Goal: Find contact information: Find contact information

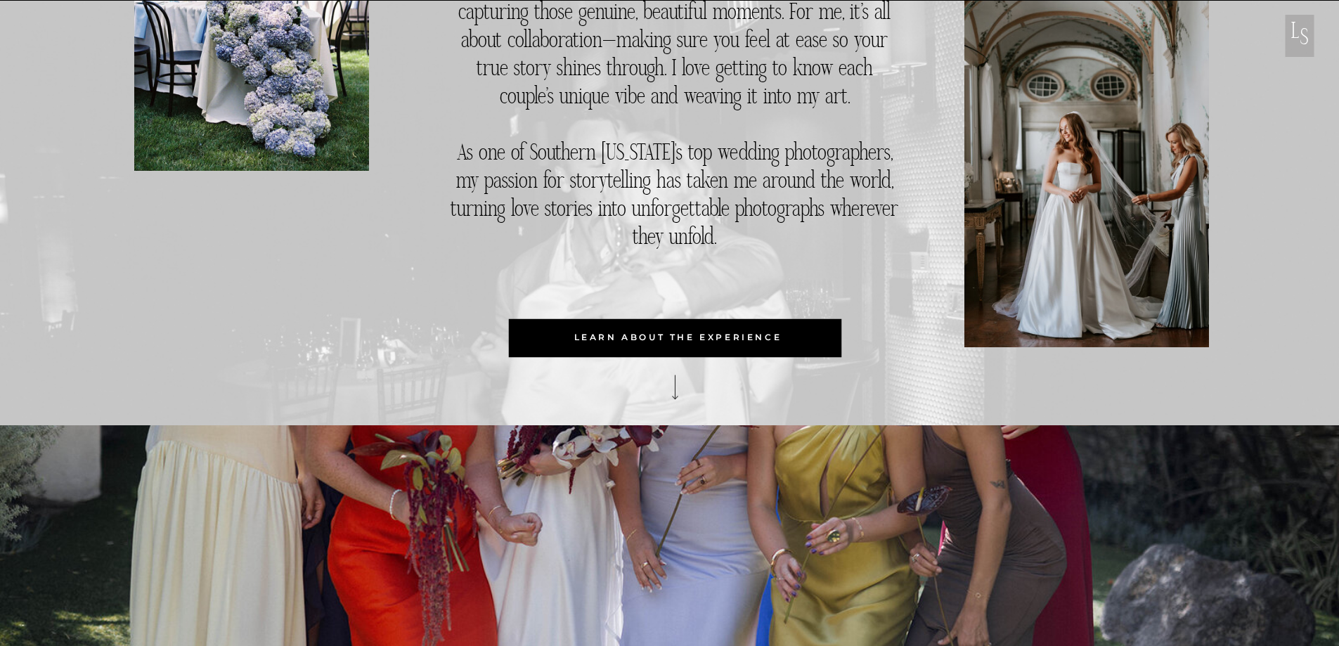
scroll to position [914, 0]
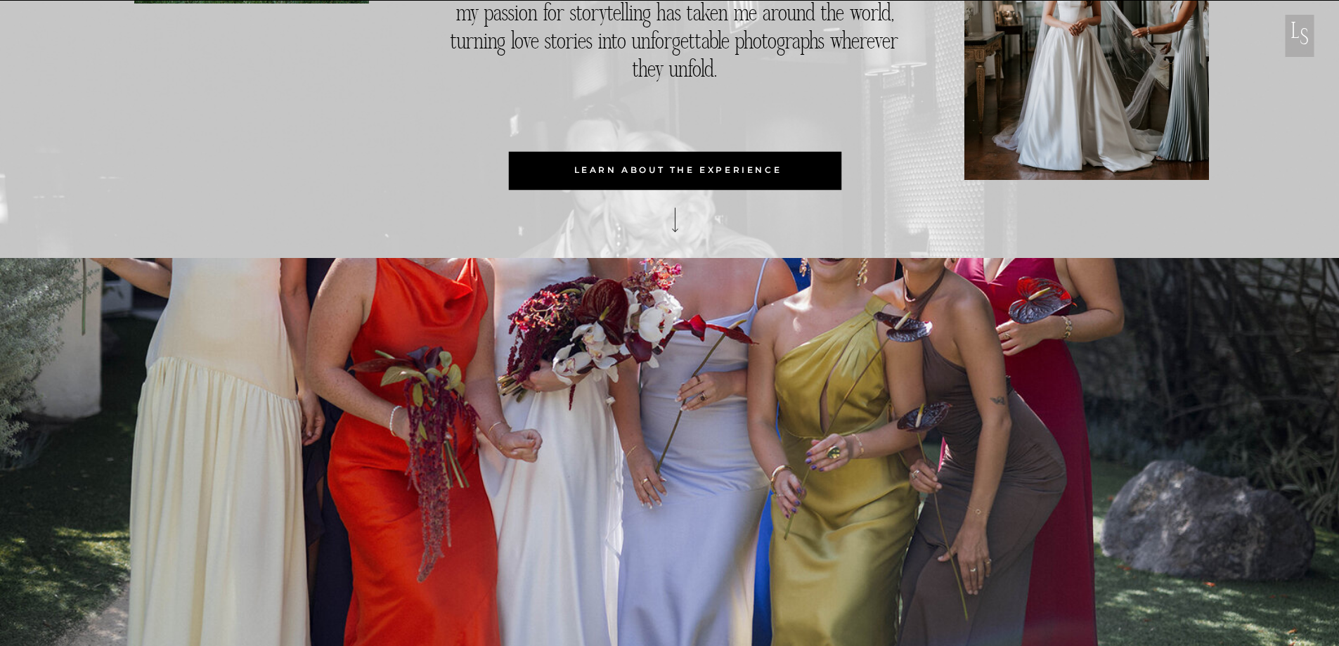
click at [663, 174] on p "learn about the experience" at bounding box center [678, 170] width 336 height 38
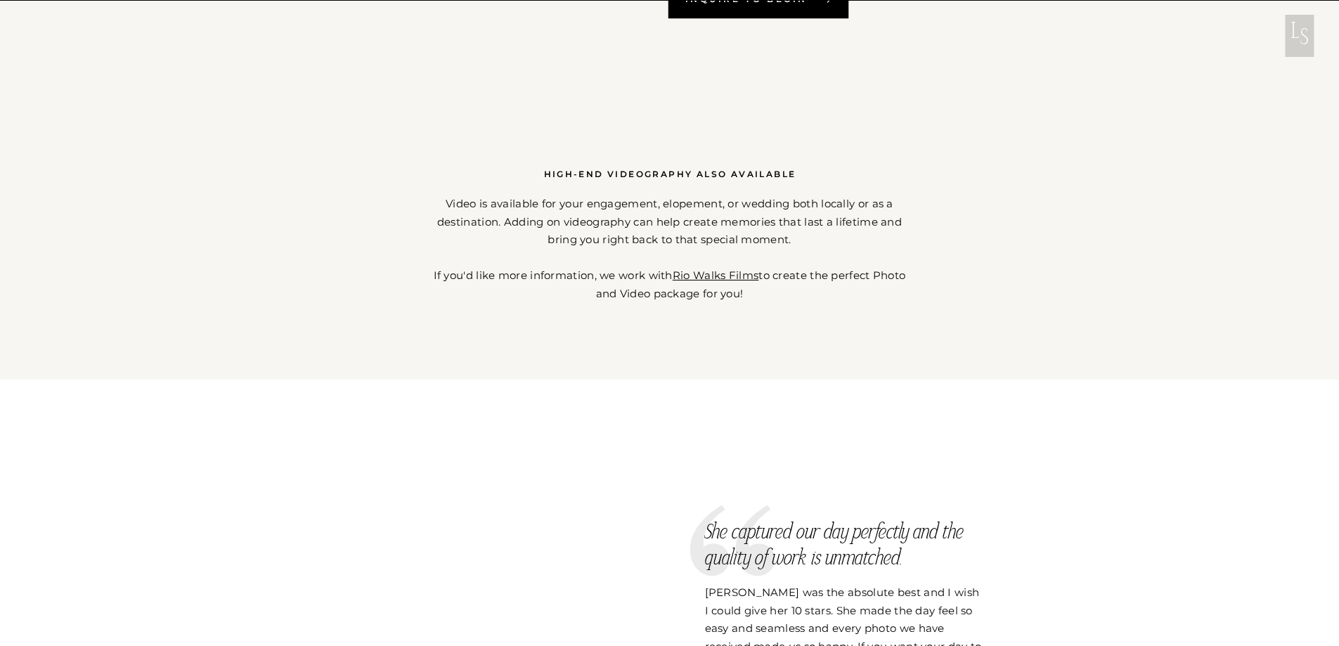
scroll to position [1757, 0]
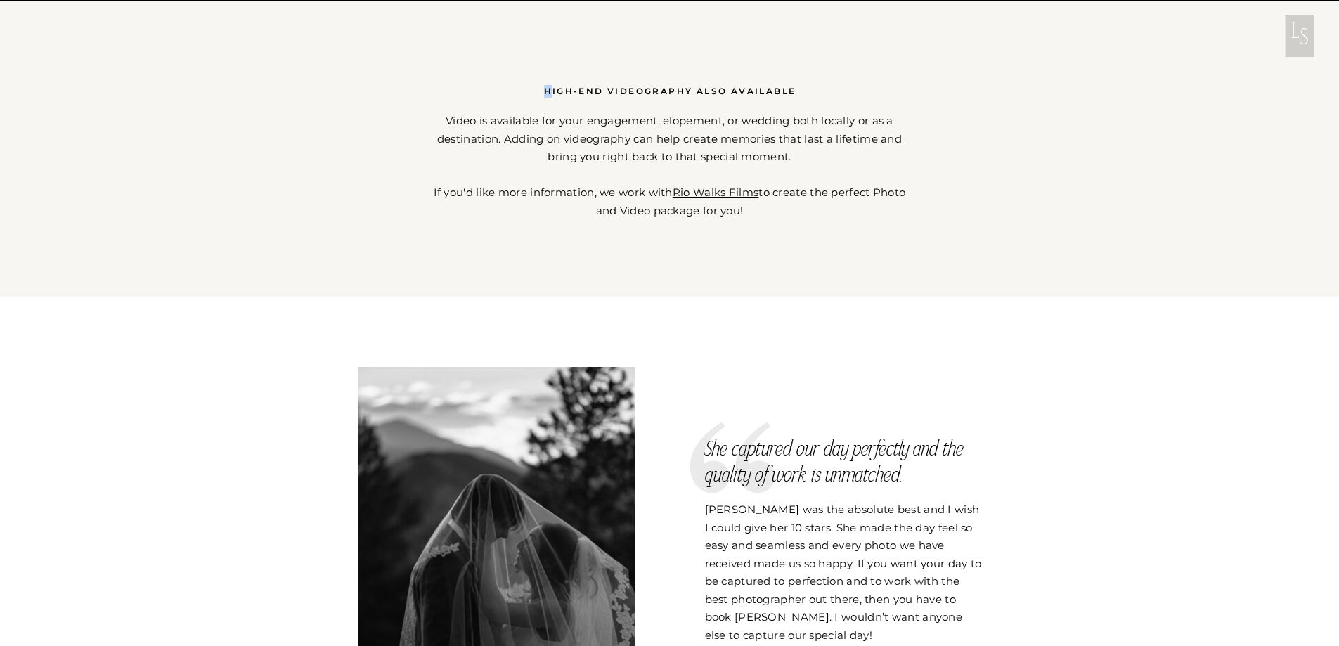
drag, startPoint x: 552, startPoint y: 159, endPoint x: 581, endPoint y: 264, distance: 108.8
click at [581, 264] on div "s L s L now booking [DATE] - [DATE]! Celebrating Your Love Story in Every Frame…" at bounding box center [669, 400] width 1339 height 4455
click at [599, 207] on p "Video is available for your engagement, elopement, or wedding both locally or a…" at bounding box center [670, 166] width 472 height 108
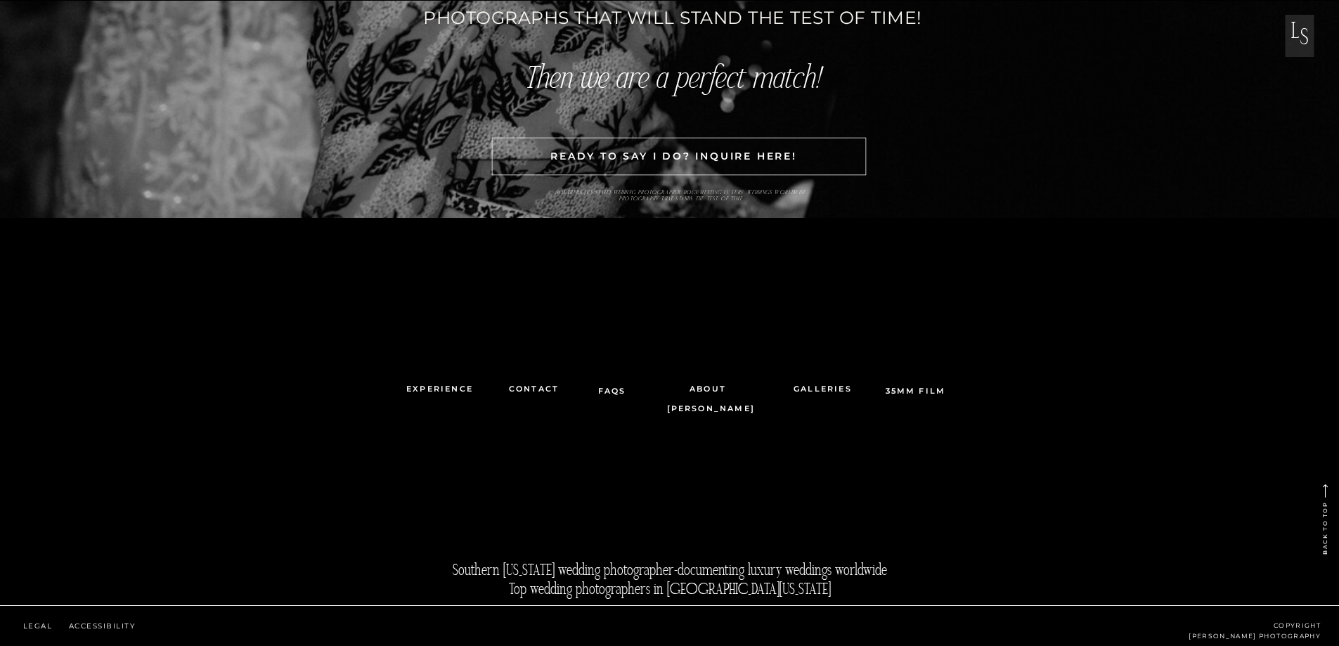
scroll to position [3809, 0]
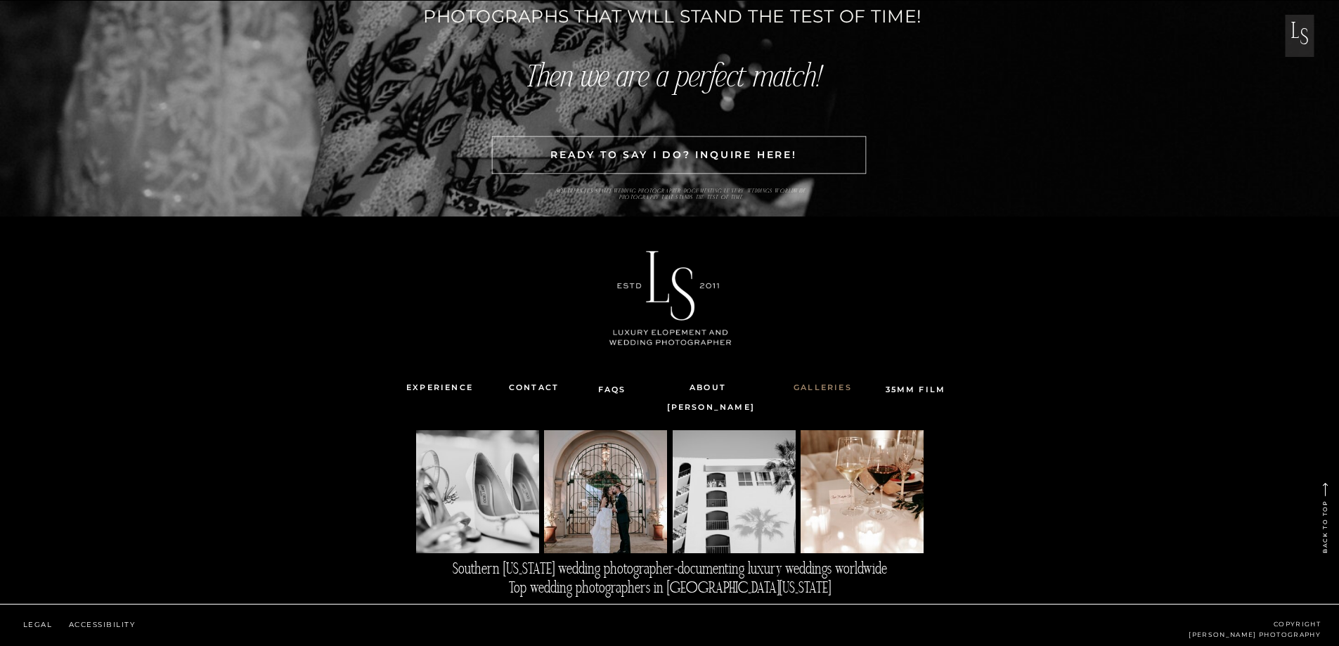
click at [817, 382] on nav "Galleries" at bounding box center [823, 387] width 86 height 19
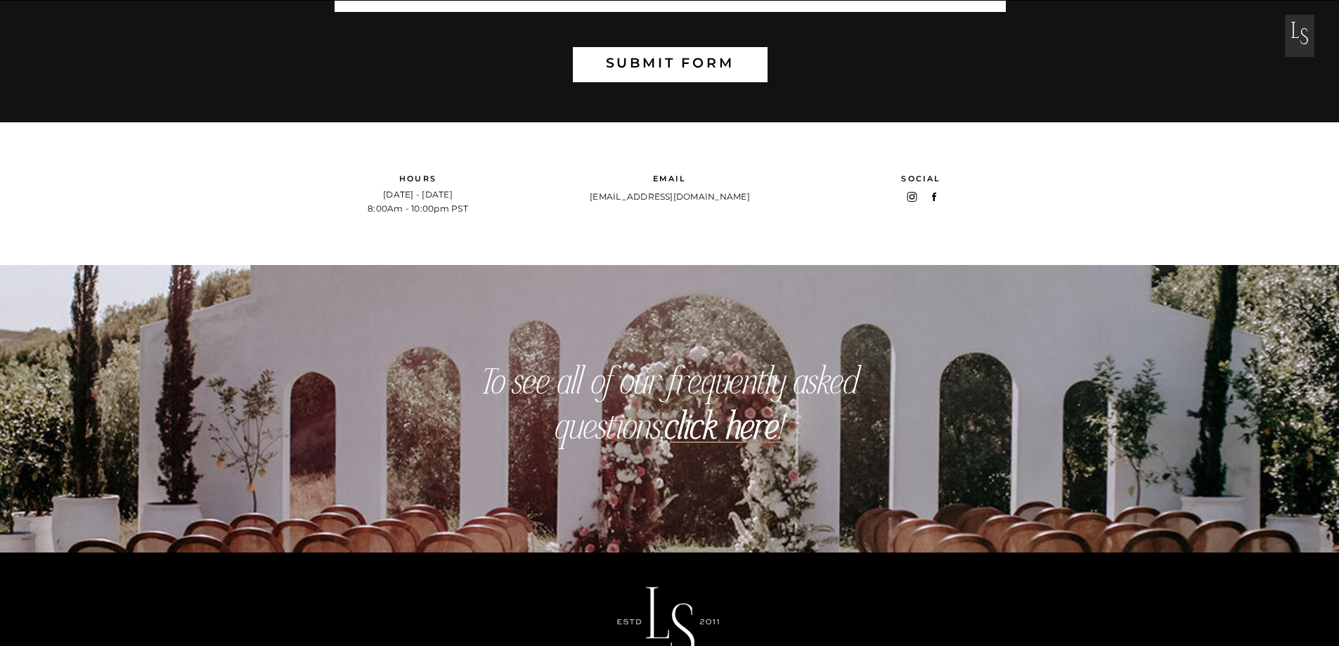
scroll to position [914, 0]
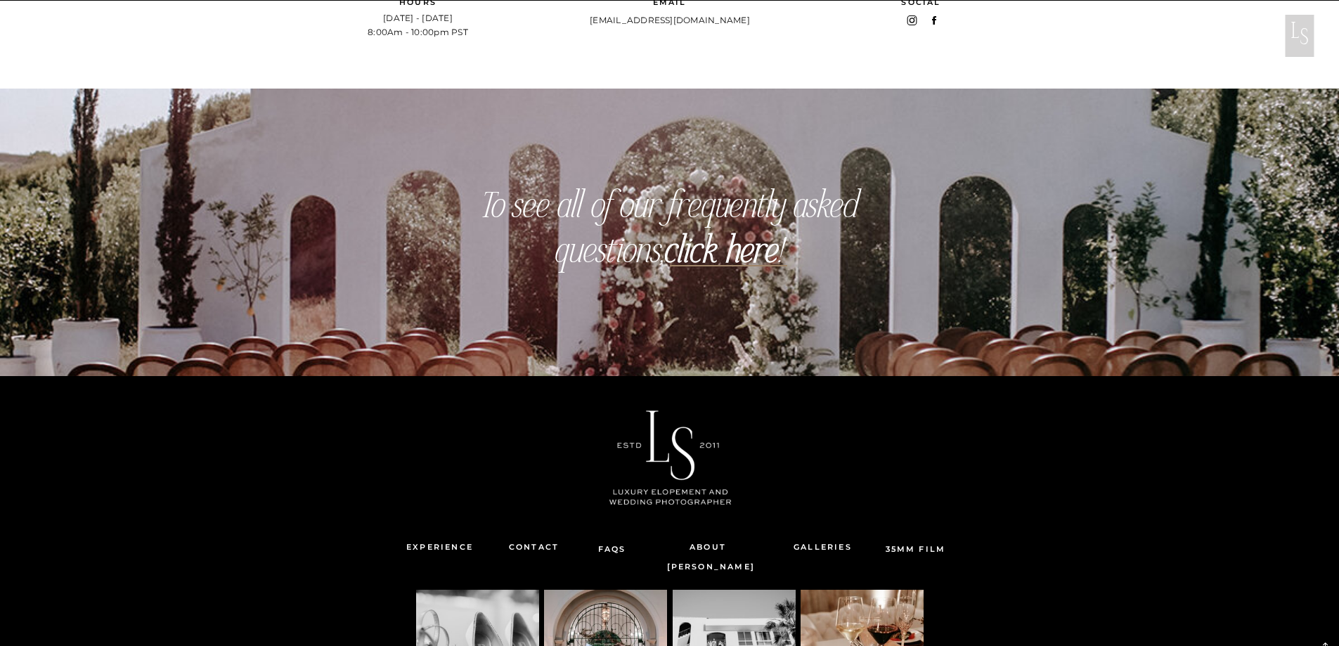
click at [711, 252] on b "click here" at bounding box center [722, 254] width 114 height 28
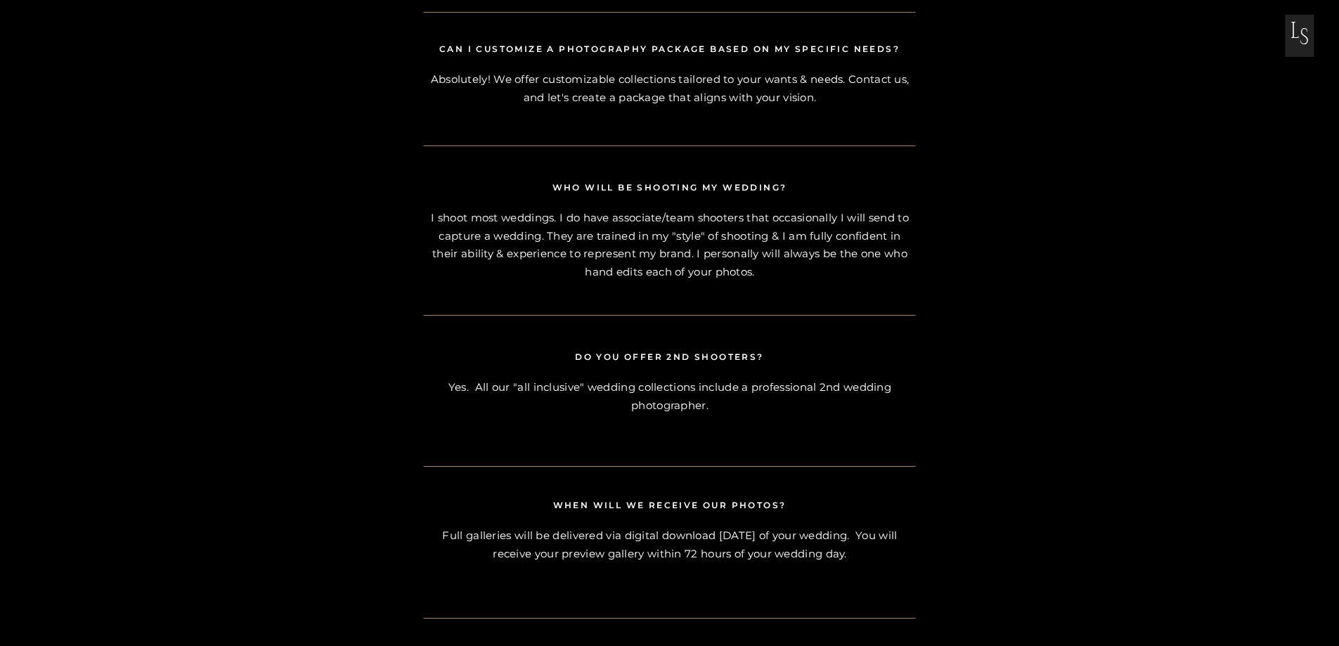
scroll to position [1851, 0]
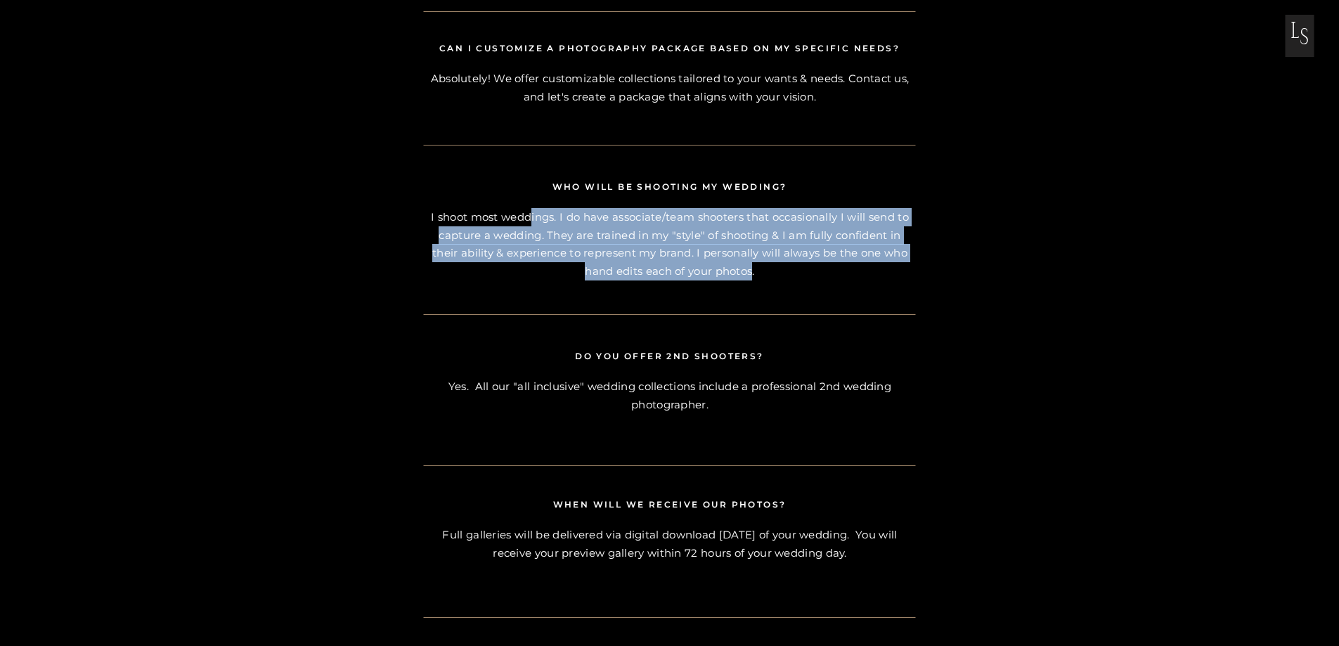
drag, startPoint x: 529, startPoint y: 213, endPoint x: 753, endPoint y: 270, distance: 231.3
click at [753, 270] on p "I shoot most weddings. I do have associate/team shooters that occasionally I wi…" at bounding box center [670, 243] width 490 height 71
click at [753, 271] on p "I shoot most weddings. I do have associate/team shooters that occasionally I wi…" at bounding box center [670, 243] width 490 height 71
drag, startPoint x: 774, startPoint y: 272, endPoint x: 479, endPoint y: 222, distance: 300.0
click at [479, 222] on p "I shoot most weddings. I do have associate/team shooters that occasionally I wi…" at bounding box center [670, 243] width 490 height 71
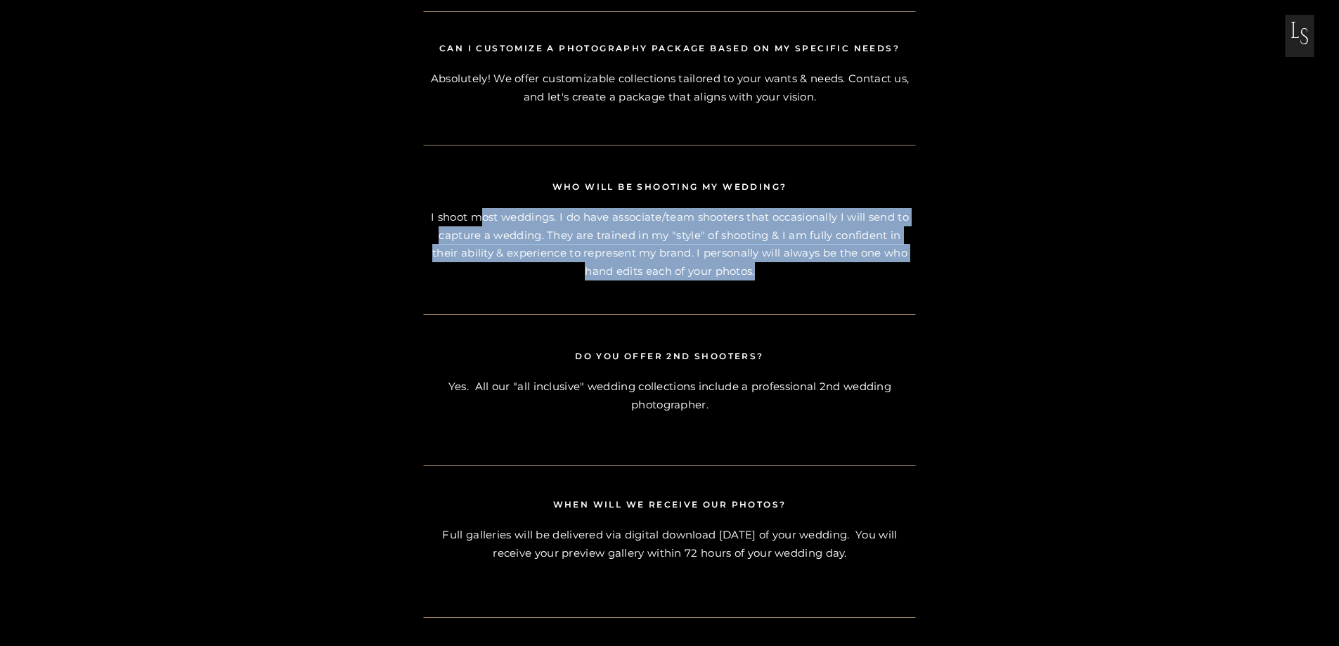
click at [479, 222] on p "I shoot most weddings. I do have associate/team shooters that occasionally I wi…" at bounding box center [670, 243] width 490 height 71
drag, startPoint x: 779, startPoint y: 274, endPoint x: 498, endPoint y: 214, distance: 287.4
click at [498, 214] on p "I shoot most weddings. I do have associate/team shooters that occasionally I wi…" at bounding box center [670, 243] width 490 height 71
click at [505, 238] on p "I shoot most weddings. I do have associate/team shooters that occasionally I wi…" at bounding box center [670, 243] width 490 height 71
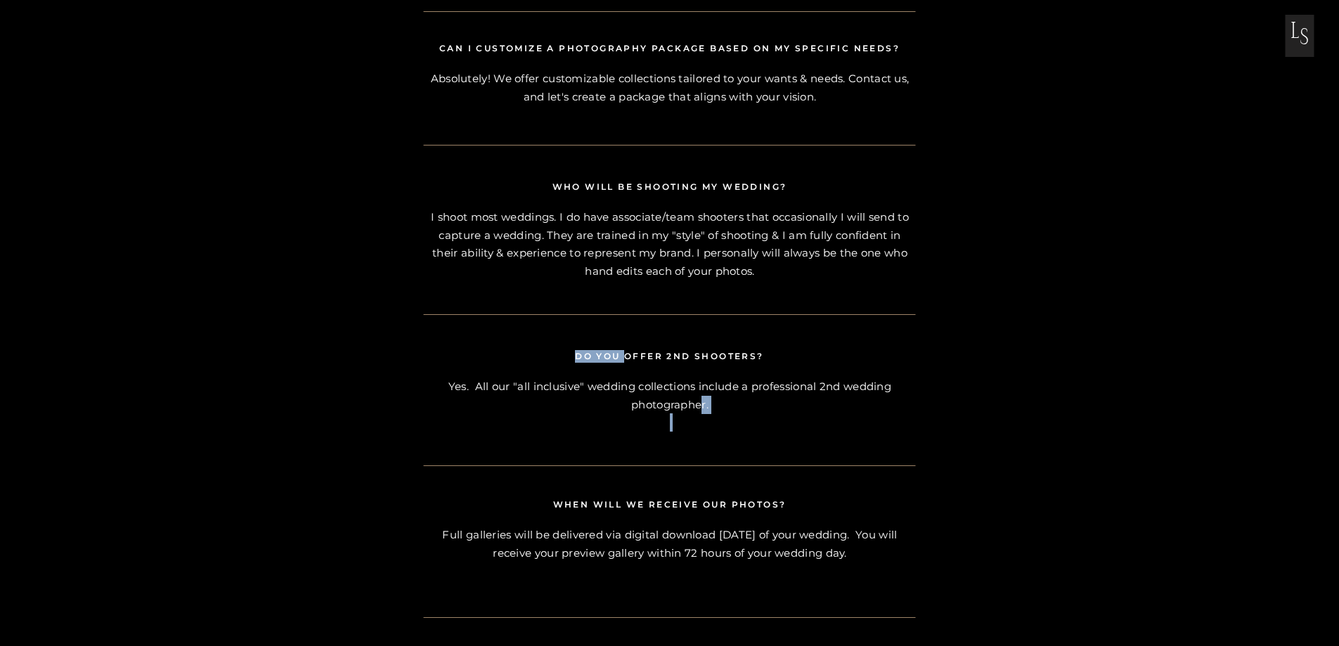
drag, startPoint x: 701, startPoint y: 398, endPoint x: 625, endPoint y: 361, distance: 85.2
click at [625, 361] on div "Yes, I have a favorite vendor list that I would be happy to share with you! It …" at bounding box center [669, 394] width 843 height 1910
click at [736, 415] on p "Yes. All our "all inclusive" wedding collections include a professional 2nd wed…" at bounding box center [670, 404] width 490 height 55
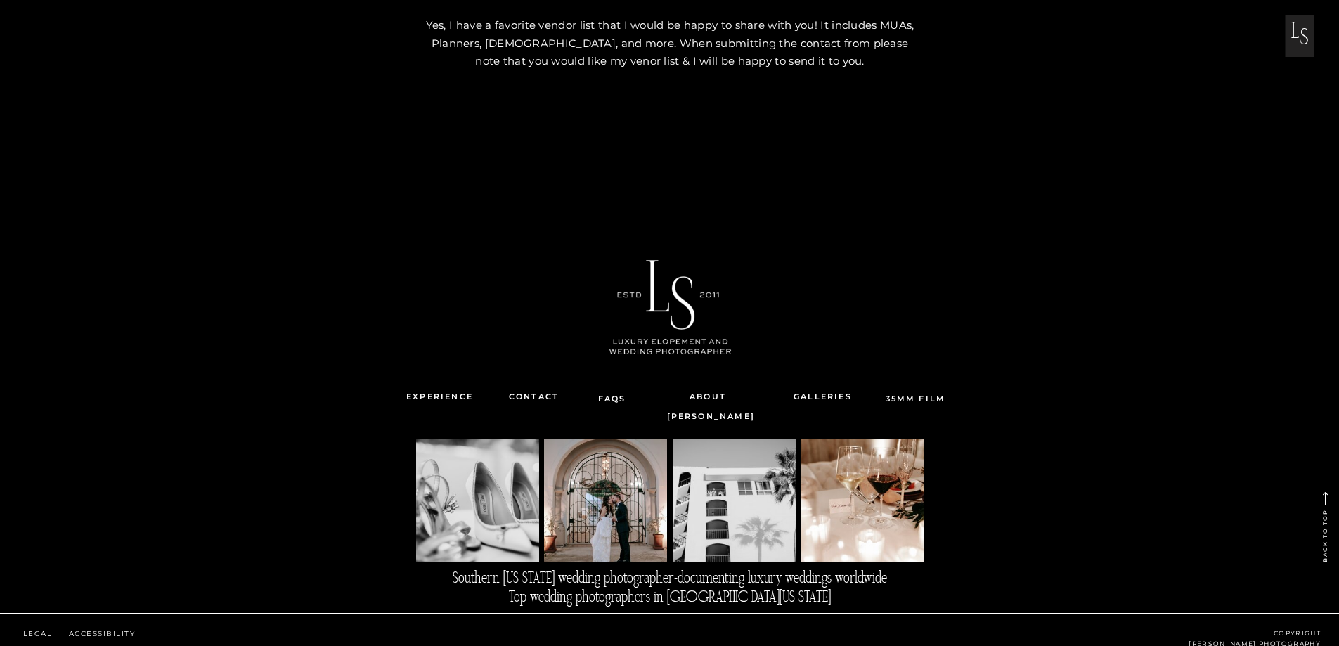
scroll to position [2983, 0]
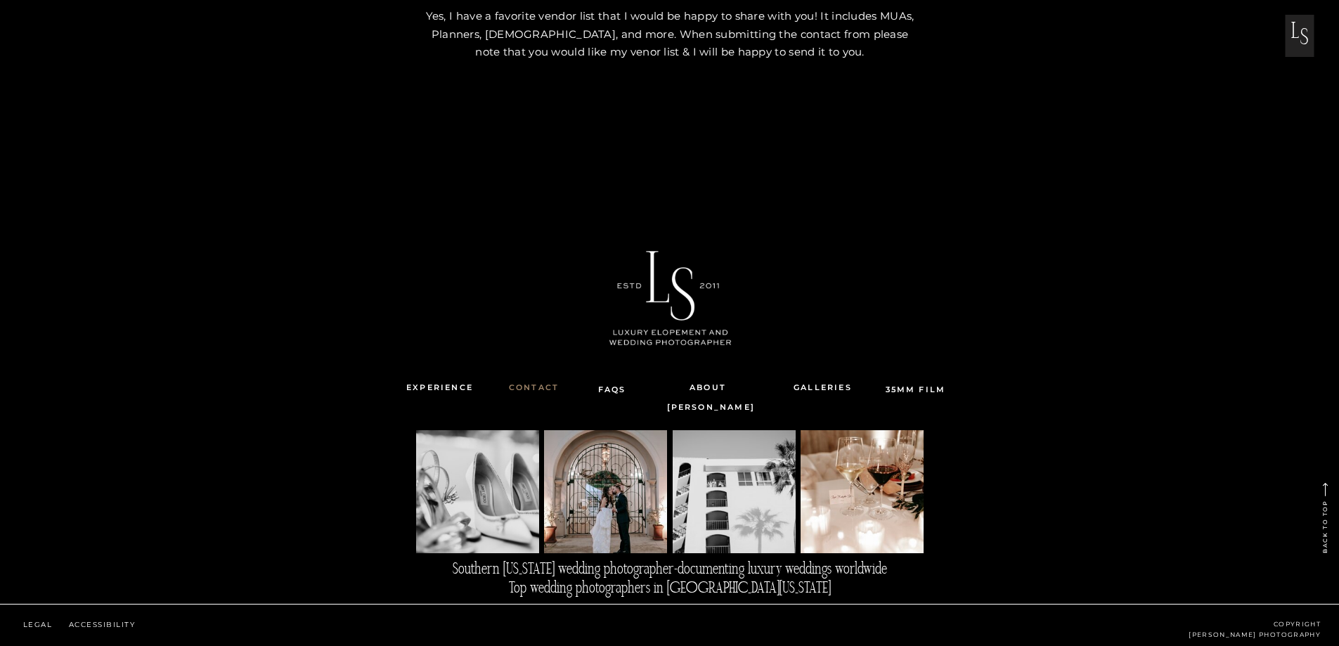
click at [514, 387] on nav "Contact" at bounding box center [534, 387] width 70 height 19
click at [535, 390] on nav "Contact" at bounding box center [534, 387] width 70 height 19
click at [529, 384] on nav "Contact" at bounding box center [534, 387] width 70 height 19
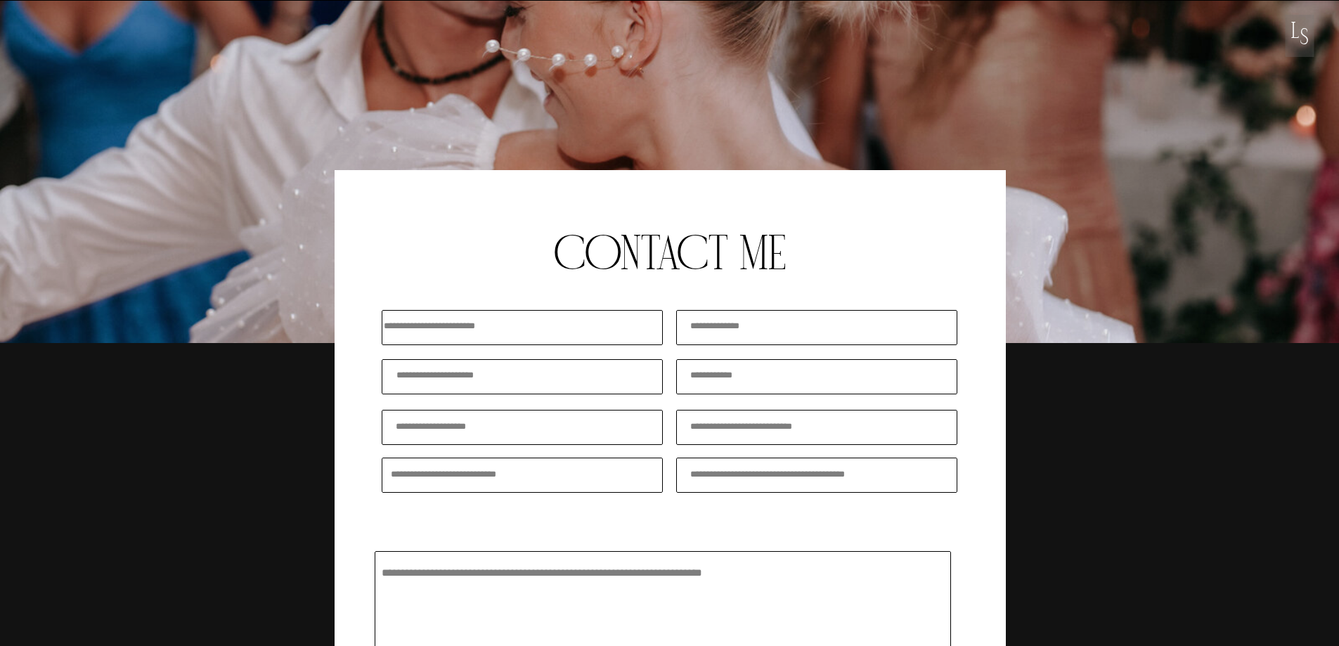
scroll to position [0, 0]
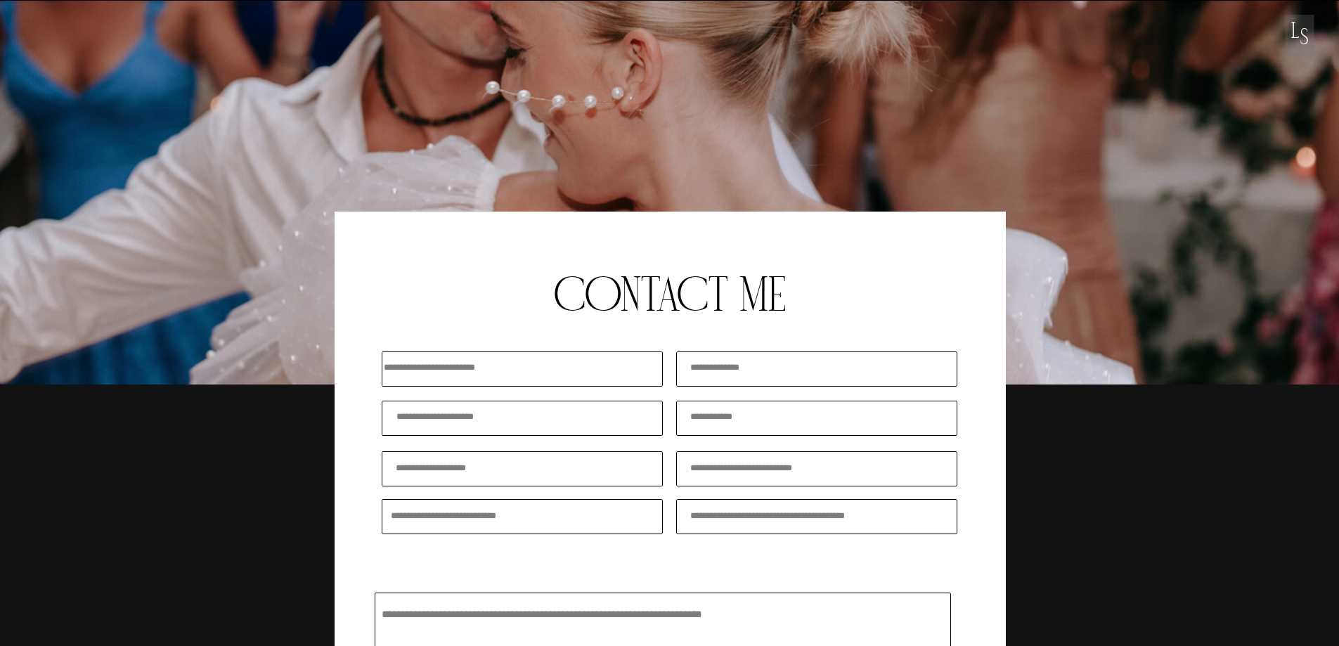
drag, startPoint x: 328, startPoint y: 458, endPoint x: 377, endPoint y: 143, distance: 318.5
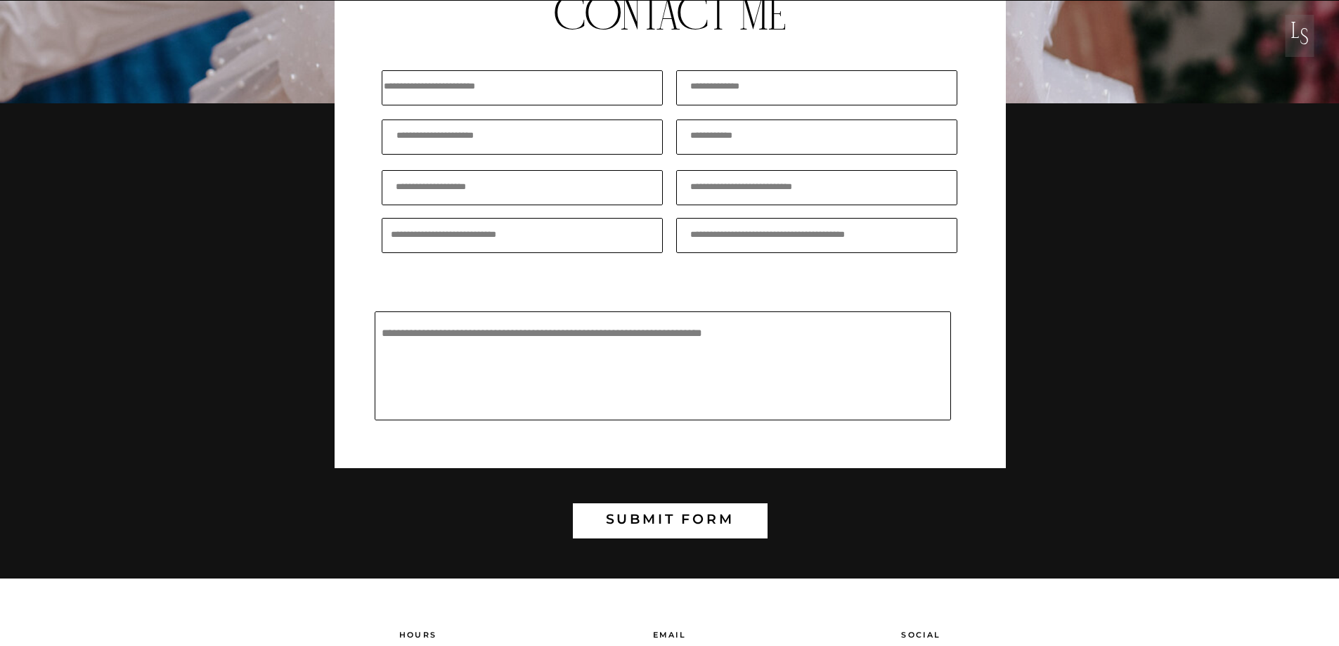
drag, startPoint x: 653, startPoint y: 314, endPoint x: 358, endPoint y: 342, distance: 295.8
click at [358, 342] on div at bounding box center [670, 199] width 671 height 538
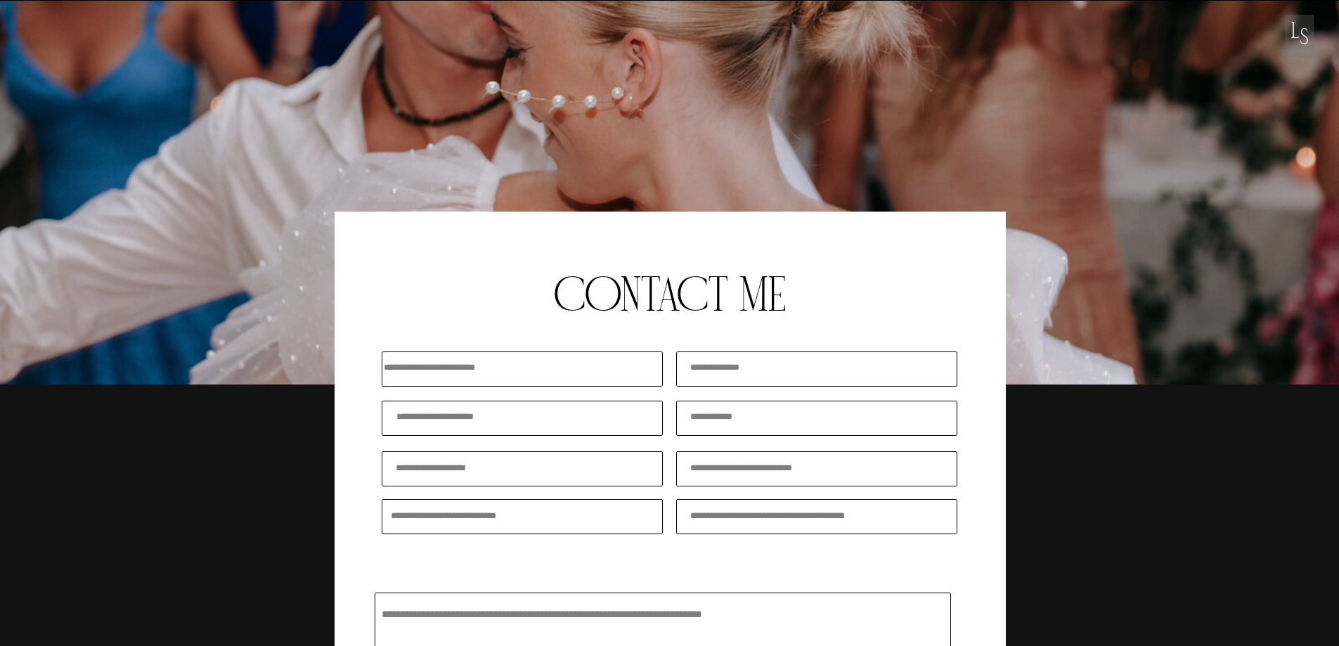
click at [1299, 32] on p "L" at bounding box center [1295, 40] width 29 height 34
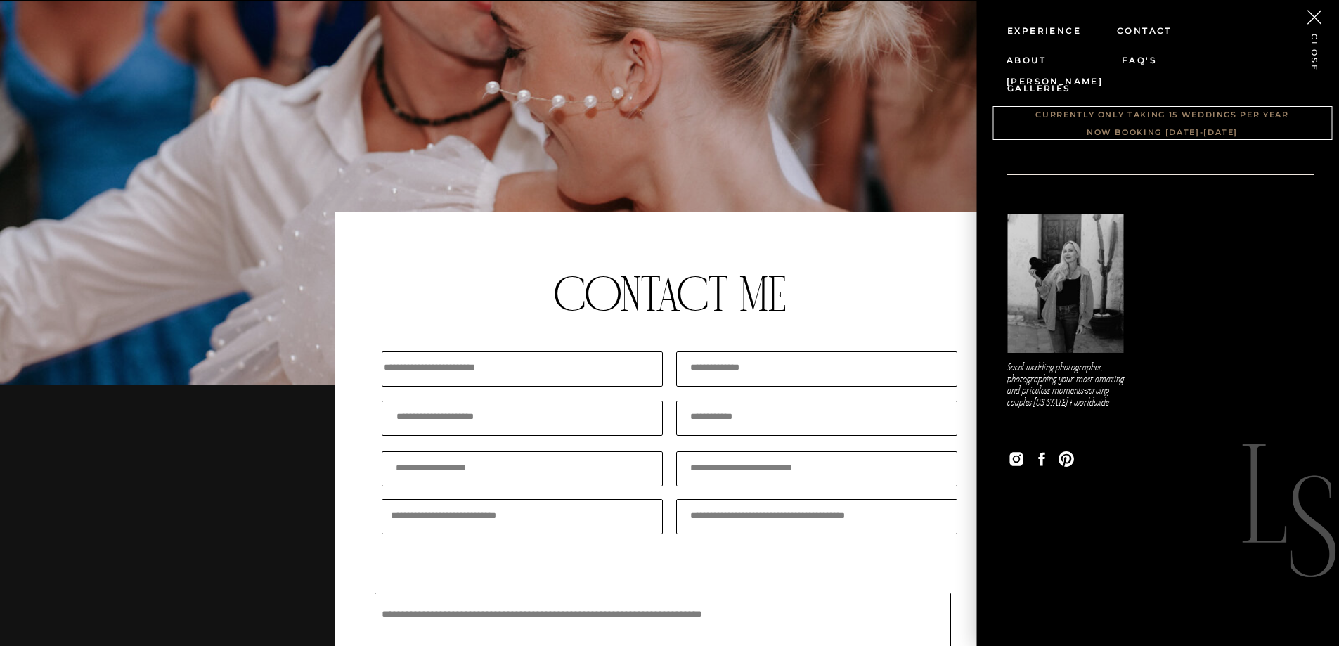
click at [1202, 110] on nav "Currently only taking 15 weddings per year now booking 2025-2026" at bounding box center [1162, 115] width 346 height 18
click at [1108, 114] on nav "Currently only taking 15 weddings per year now booking 2025-2026" at bounding box center [1162, 115] width 346 height 18
click at [1316, 11] on icon at bounding box center [1313, 17] width 25 height 25
